Goal: Manage account settings

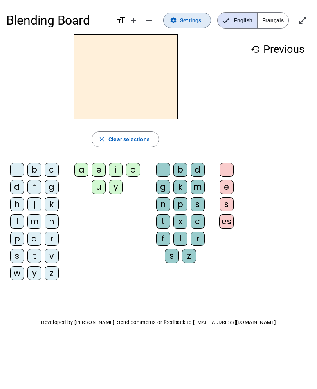
click at [193, 14] on span at bounding box center [187, 20] width 47 height 19
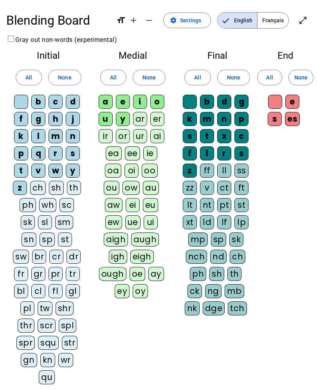
click at [280, 19] on span "Français" at bounding box center [273, 21] width 31 height 16
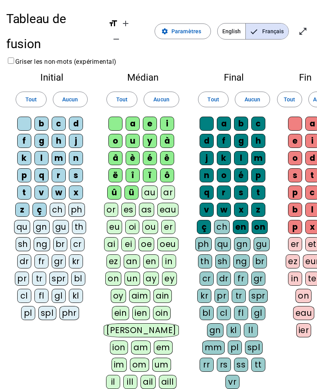
click at [134, 186] on div "ü" at bounding box center [132, 193] width 14 height 14
click at [116, 186] on div "û" at bounding box center [114, 193] width 14 height 14
click at [172, 168] on div "ô" at bounding box center [167, 175] width 14 height 14
click at [147, 168] on div "ï" at bounding box center [150, 175] width 14 height 14
click at [132, 168] on div "î" at bounding box center [133, 175] width 14 height 14
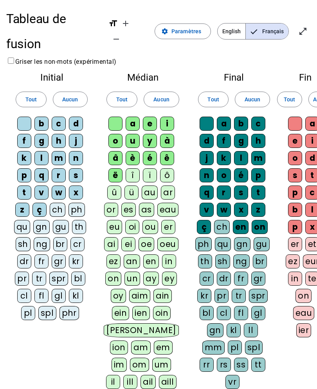
click at [206, 220] on div "ç" at bounding box center [204, 227] width 14 height 14
click at [242, 220] on div "en" at bounding box center [241, 227] width 16 height 14
click at [261, 220] on div "on" at bounding box center [260, 227] width 16 height 14
click at [200, 220] on div "ç" at bounding box center [204, 227] width 14 height 14
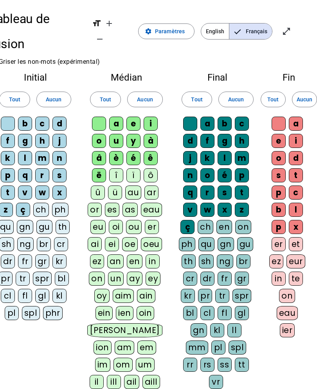
scroll to position [0, 16]
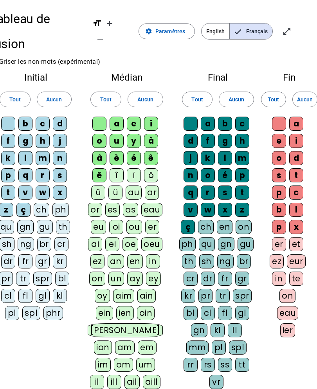
click at [103, 168] on div "ë" at bounding box center [99, 175] width 14 height 14
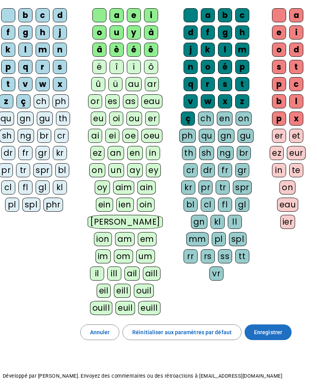
scroll to position [108, 16]
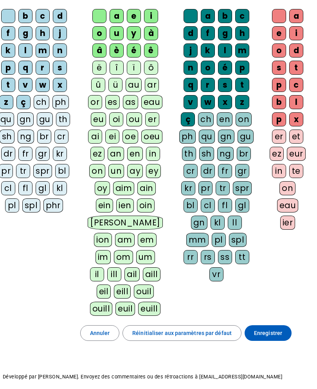
click at [271, 329] on span "Enregistrer" at bounding box center [268, 333] width 28 height 9
